Goal: Task Accomplishment & Management: Use online tool/utility

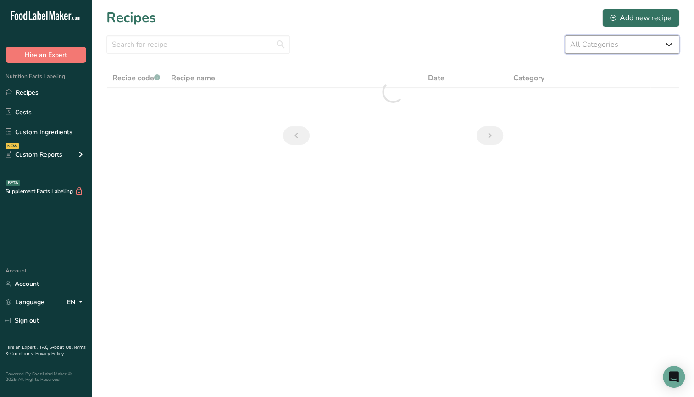
drag, startPoint x: 0, startPoint y: 0, endPoint x: 677, endPoint y: 49, distance: 679.1
click at [677, 49] on select "All Categories" at bounding box center [622, 44] width 115 height 18
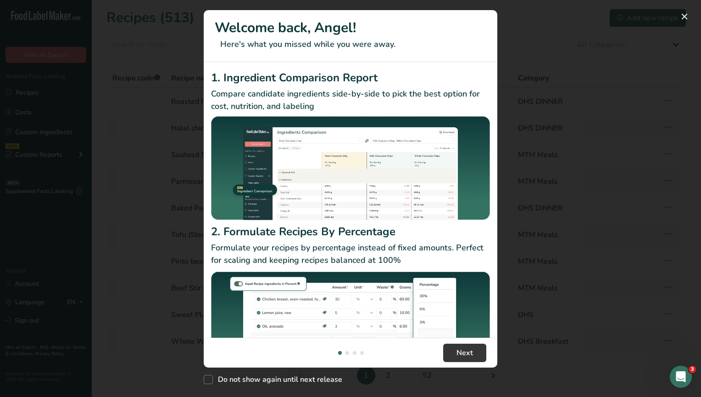
click at [462, 25] on div "Welcome back, Angel! Here's what you missed while you were away. 1. Ingredient …" at bounding box center [350, 198] width 701 height 397
click at [683, 17] on button "New Features" at bounding box center [684, 16] width 15 height 15
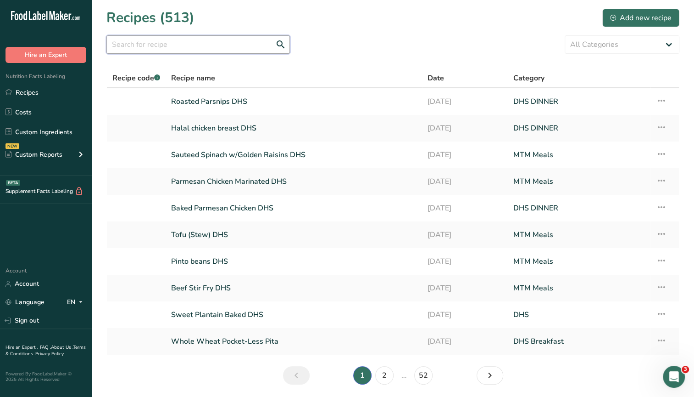
click at [190, 45] on input "text" at bounding box center [198, 44] width 184 height 18
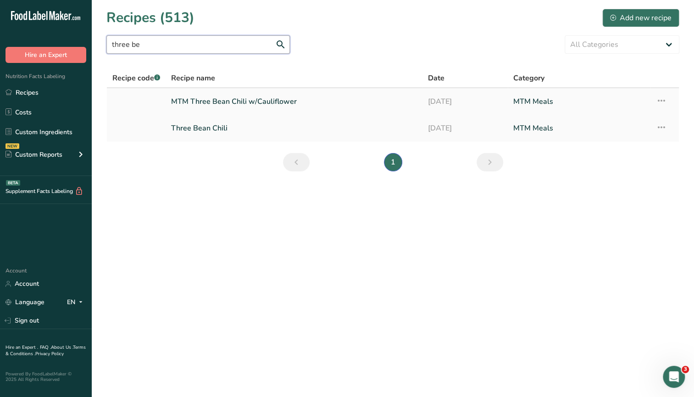
type input "three be"
click at [248, 100] on link "MTM Three Bean Chili w/Cauliflower" at bounding box center [294, 101] width 246 height 19
